Goal: Information Seeking & Learning: Learn about a topic

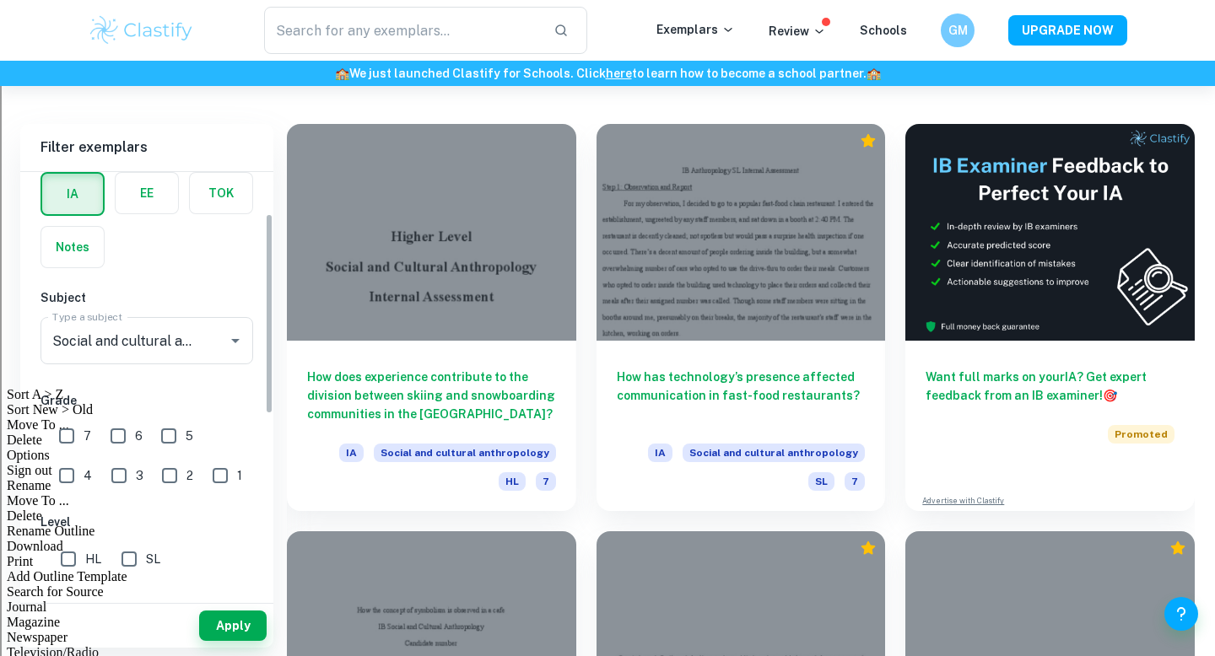
scroll to position [89, 0]
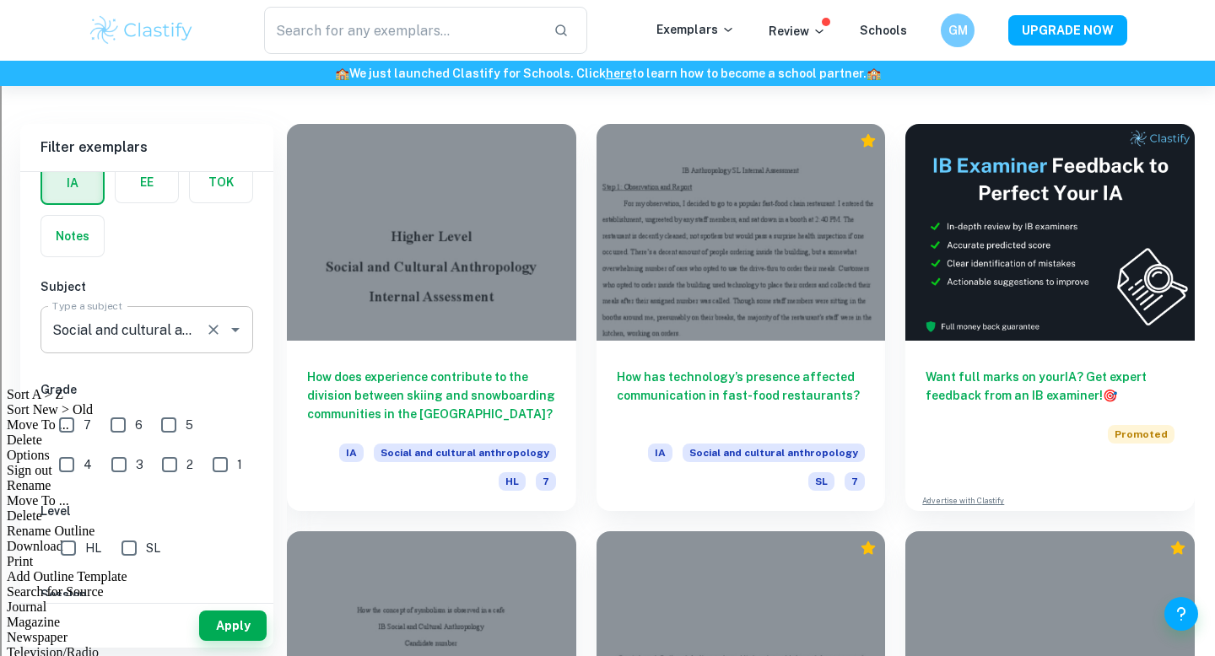
click at [201, 333] on div "Social and cultural anthropology Type a subject" at bounding box center [146, 329] width 213 height 47
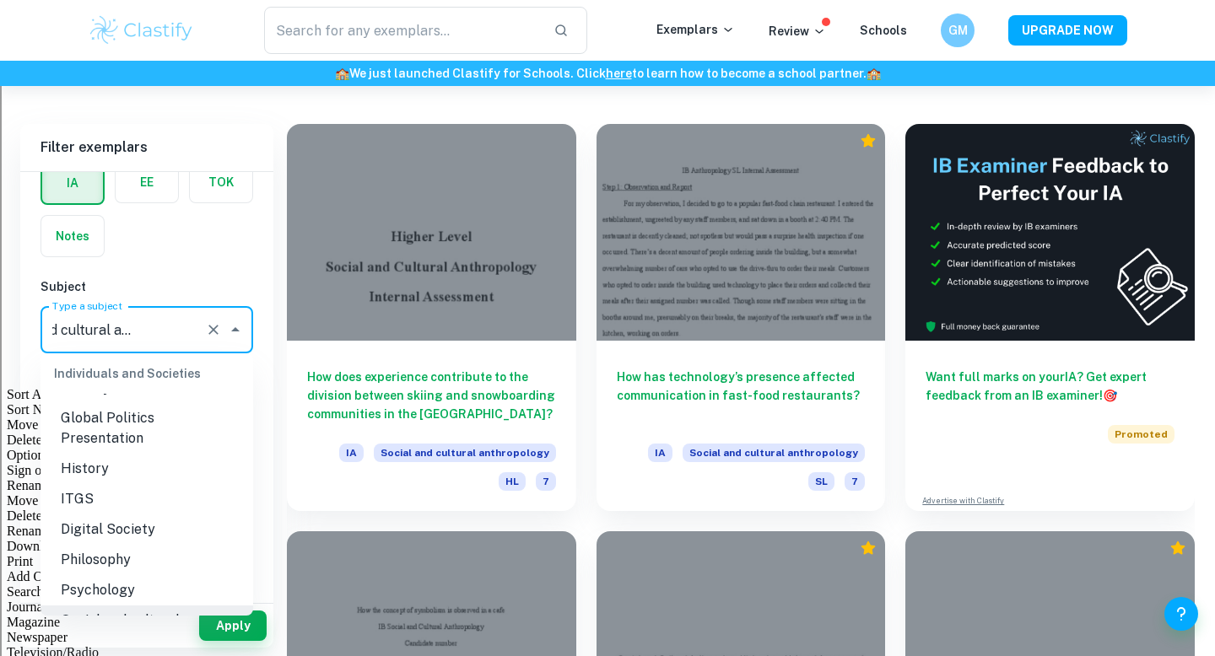
scroll to position [0, 0]
click at [218, 256] on div "IA EE TOK Notes" at bounding box center [141, 204] width 223 height 106
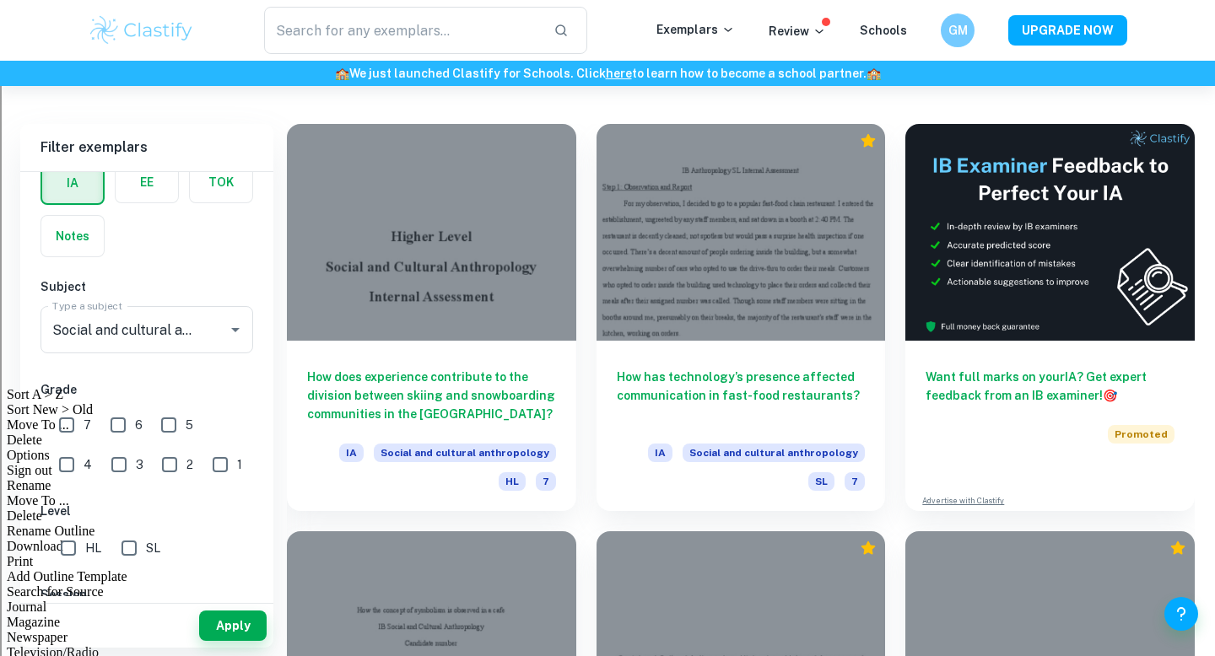
click at [129, 548] on input "SL" at bounding box center [129, 548] width 34 height 34
checkbox input "true"
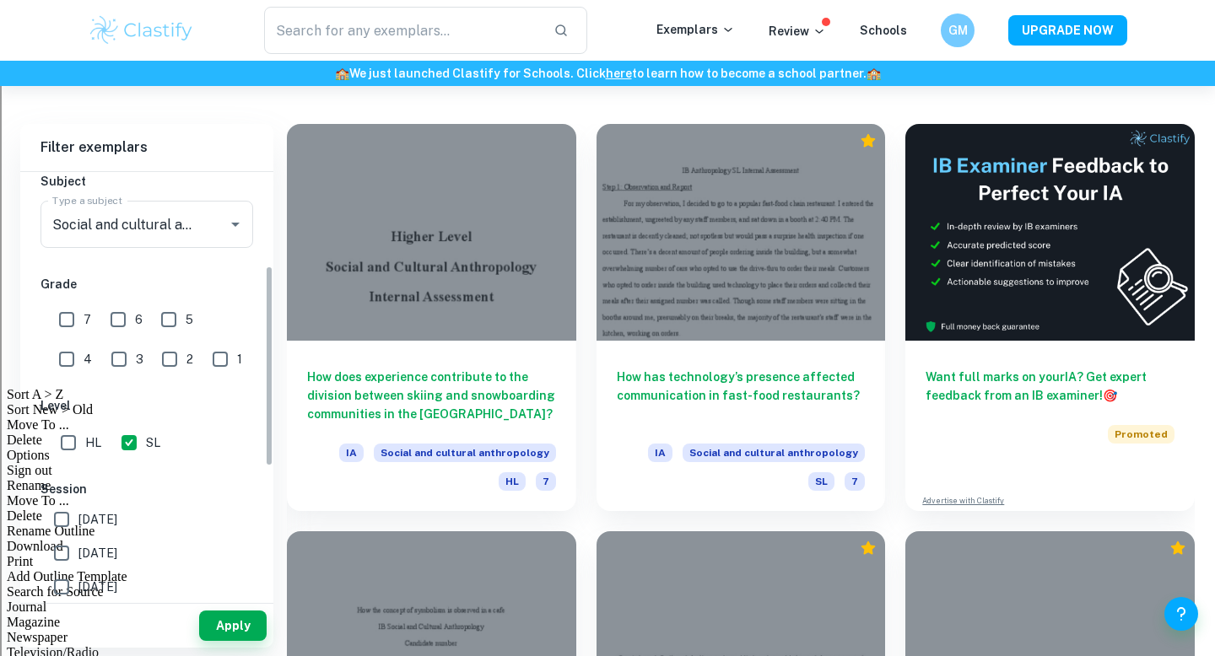
scroll to position [198, 0]
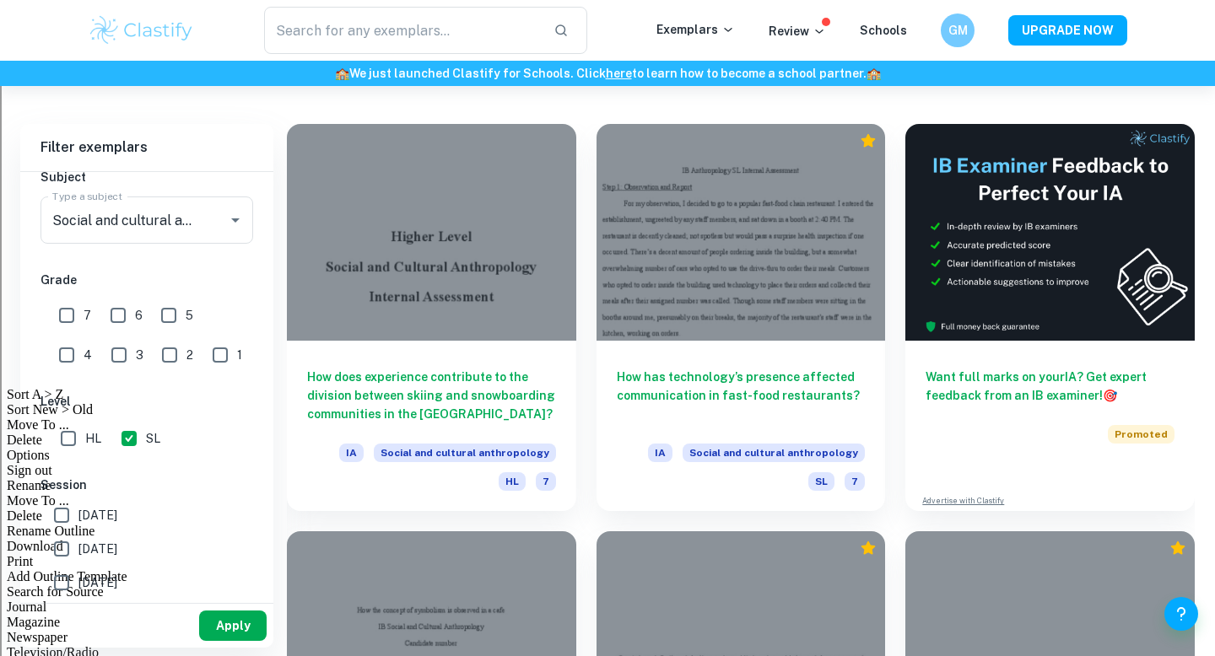
click at [235, 623] on button "Apply" at bounding box center [232, 626] width 67 height 30
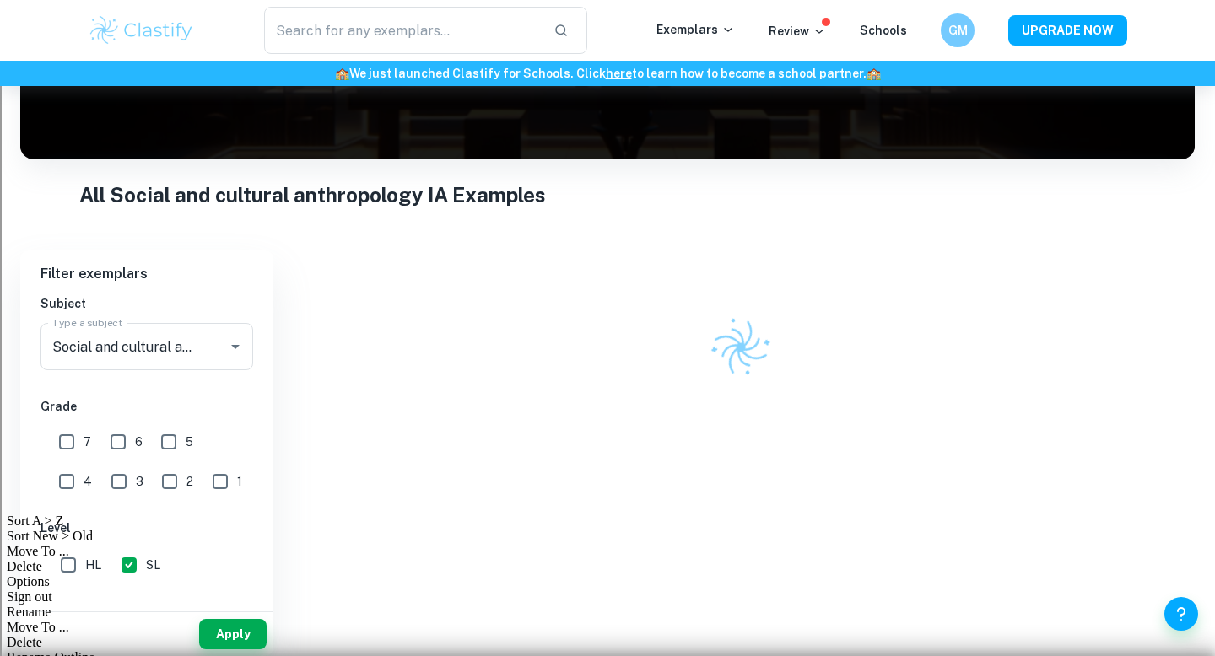
scroll to position [362, 0]
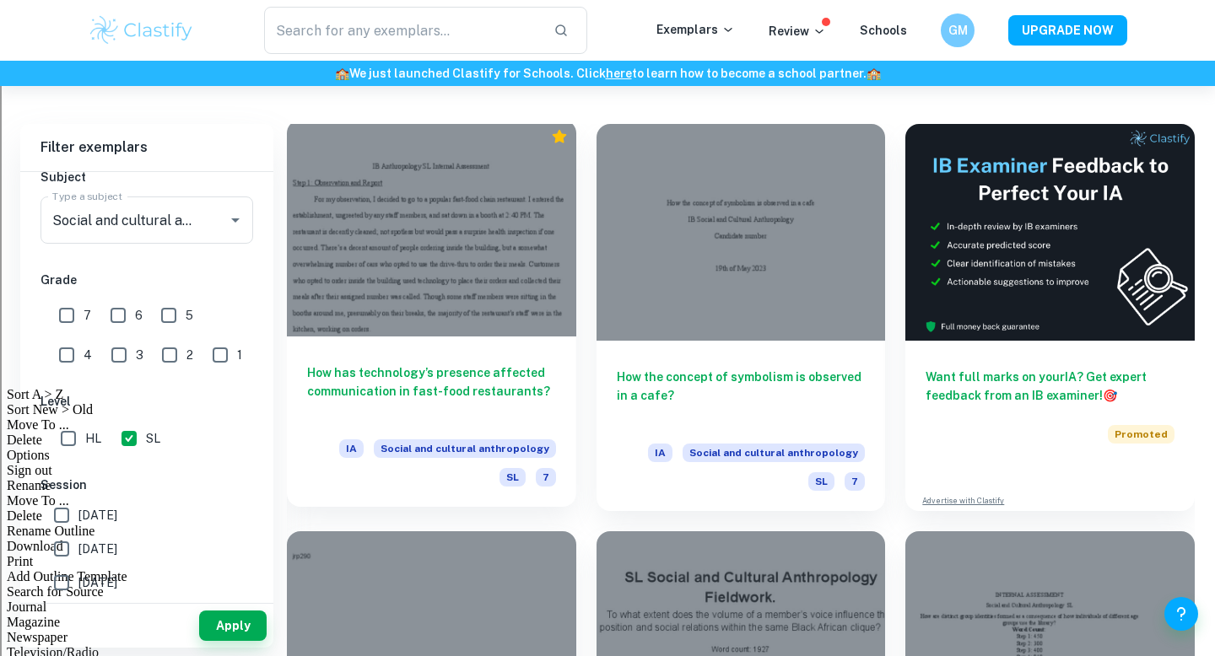
click at [429, 365] on h6 "How has technology’s presence affected communication in fast-food restaurants?" at bounding box center [431, 392] width 249 height 56
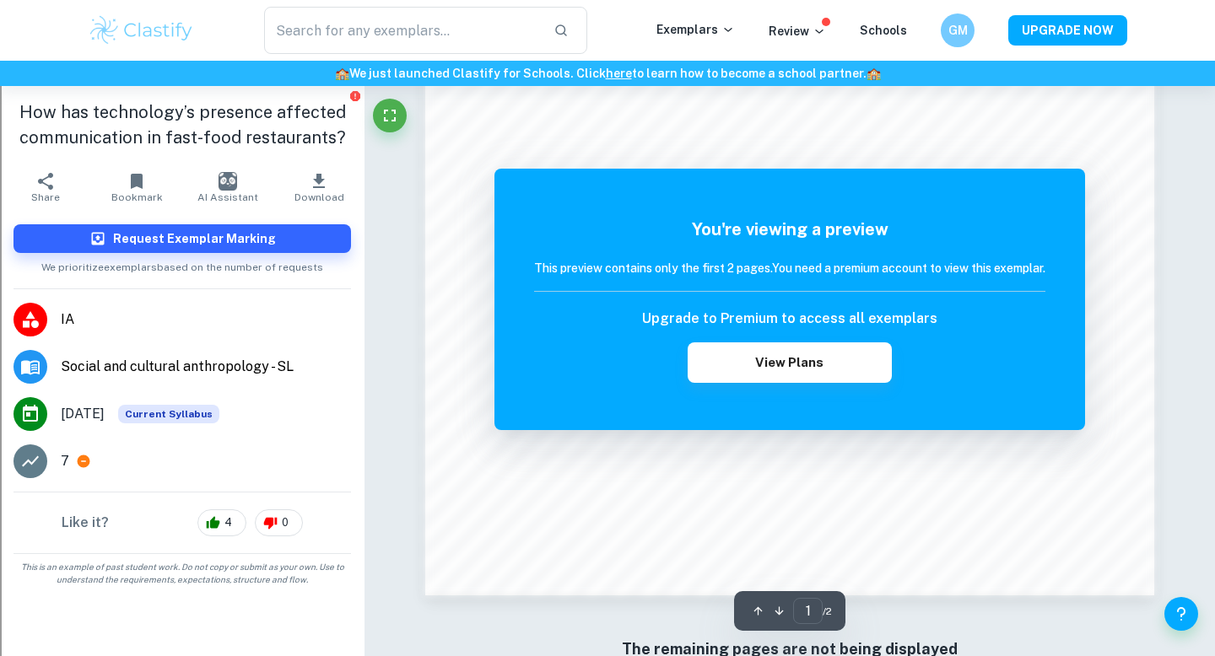
scroll to position [1458, 0]
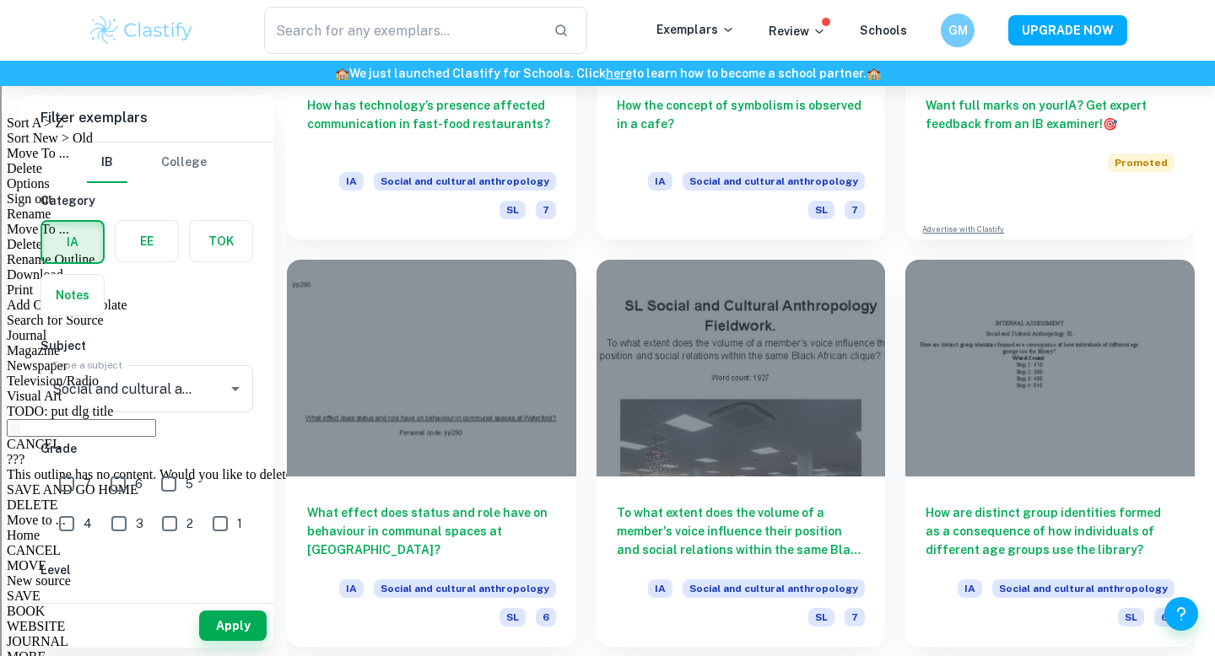
scroll to position [634, 0]
